Goal: Entertainment & Leisure: Consume media (video, audio)

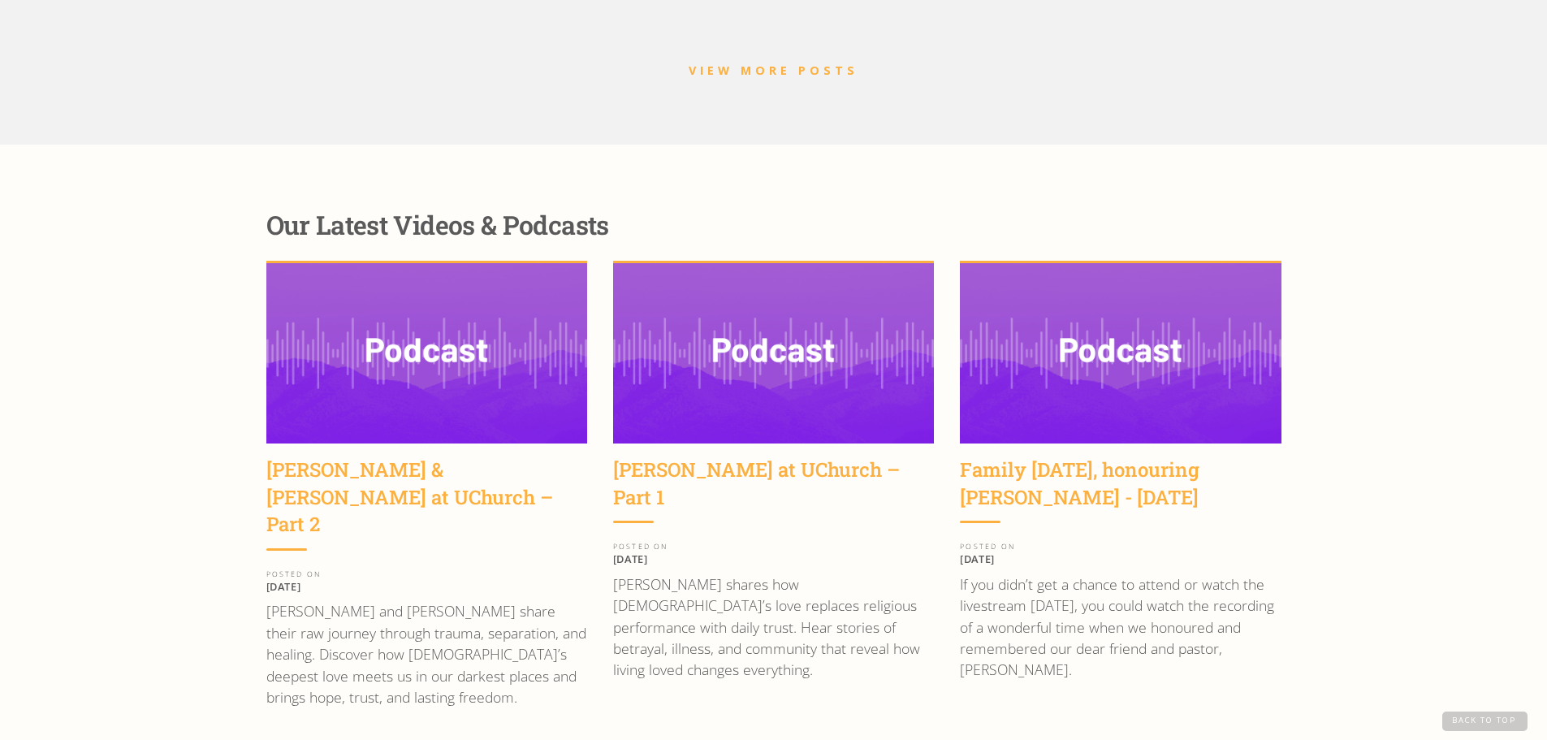
scroll to position [2242, 0]
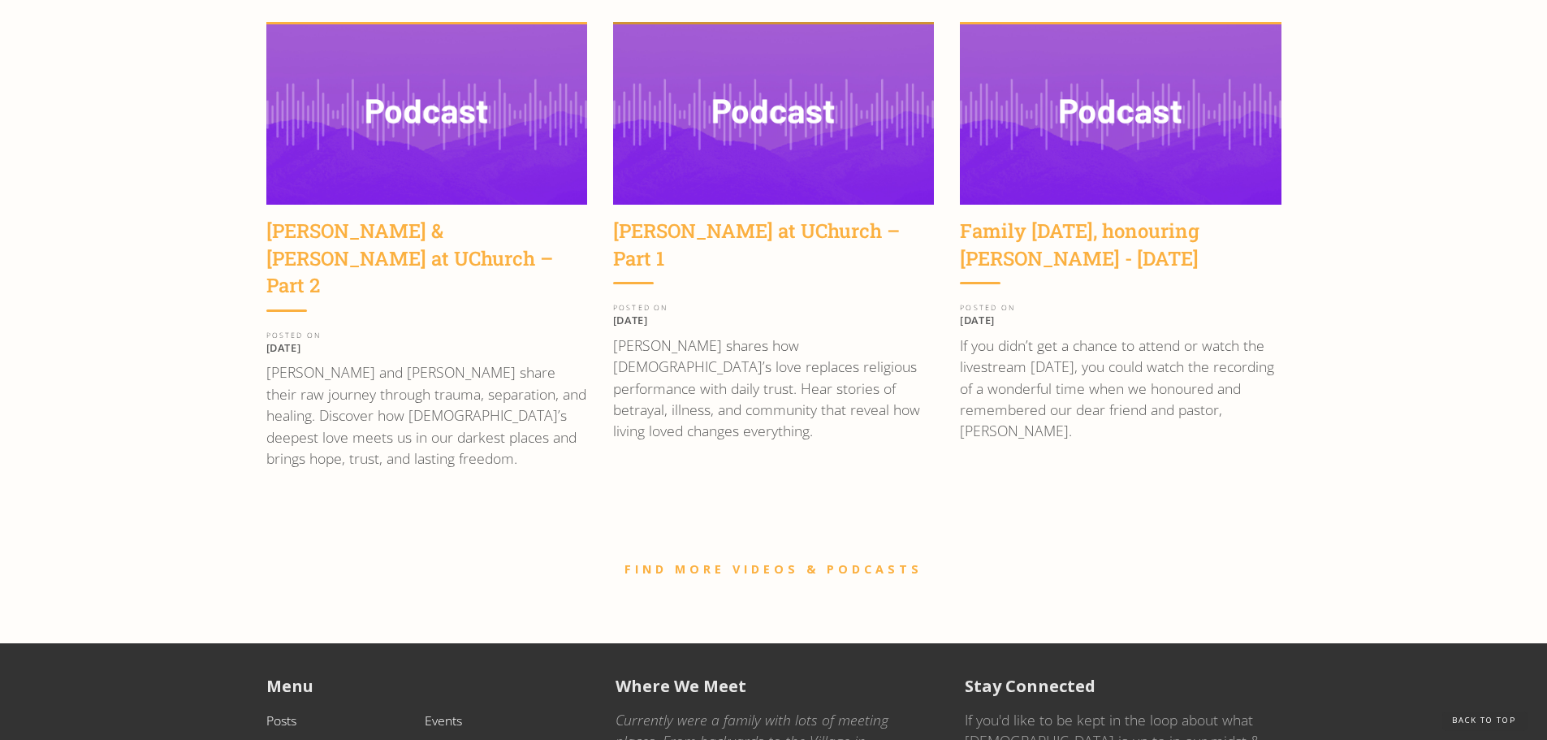
click at [793, 80] on img at bounding box center [773, 114] width 321 height 180
